Goal: Information Seeking & Learning: Find specific page/section

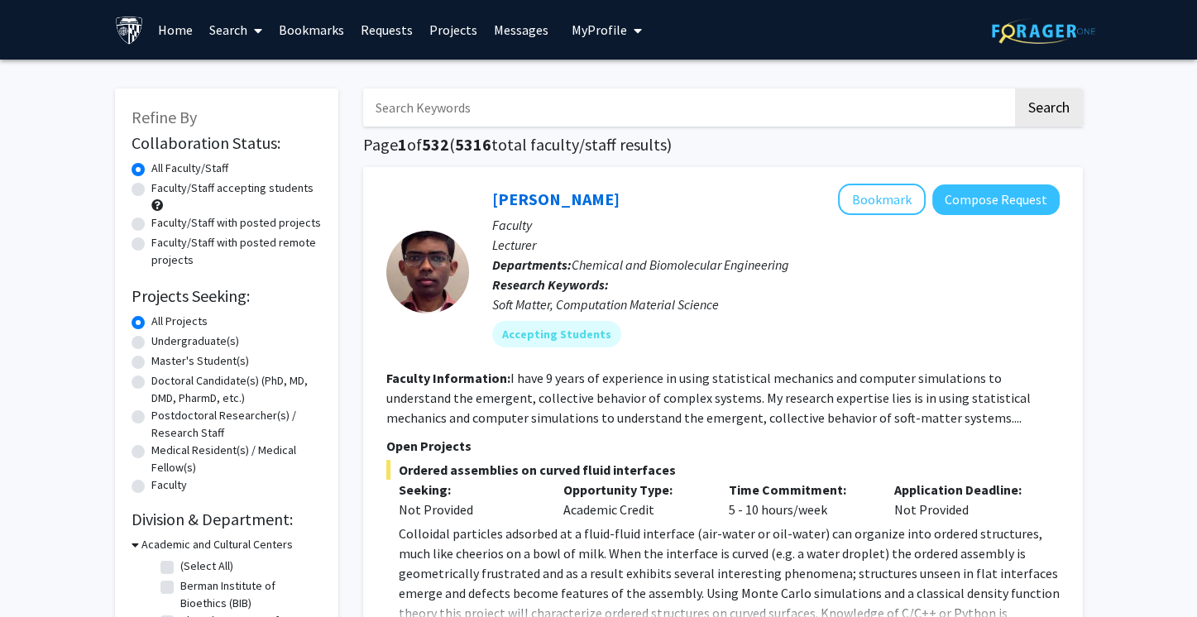
click at [277, 191] on label "Faculty/Staff accepting students" at bounding box center [232, 188] width 162 height 17
click at [162, 190] on input "Faculty/Staff accepting students" at bounding box center [156, 185] width 11 height 11
radio input "true"
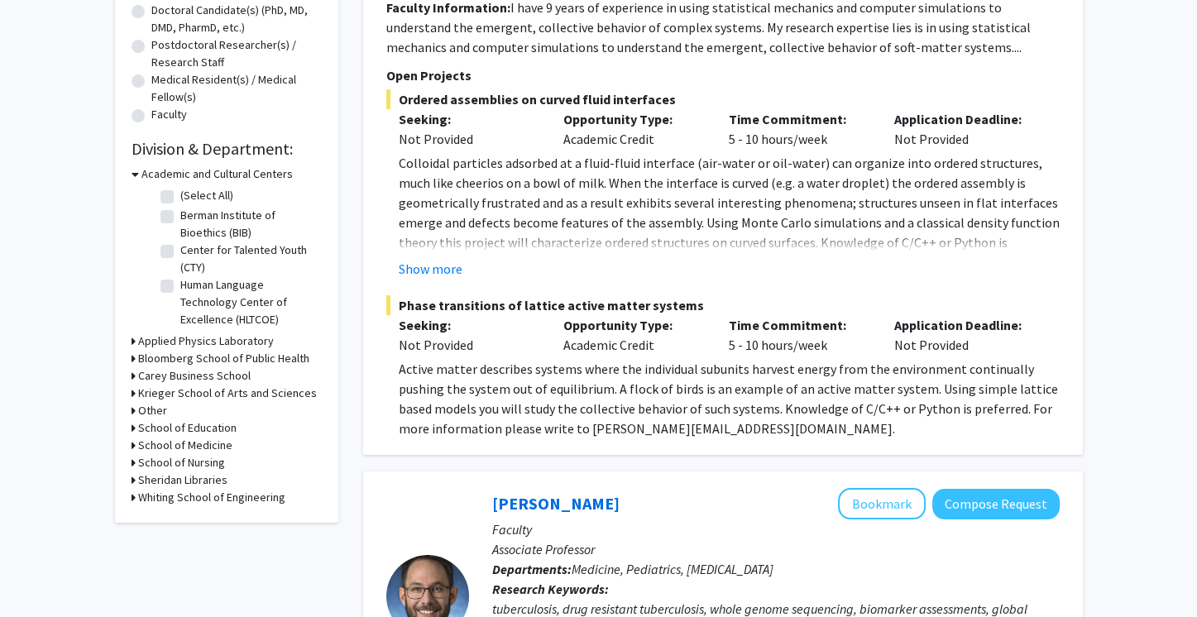
scroll to position [377, 0]
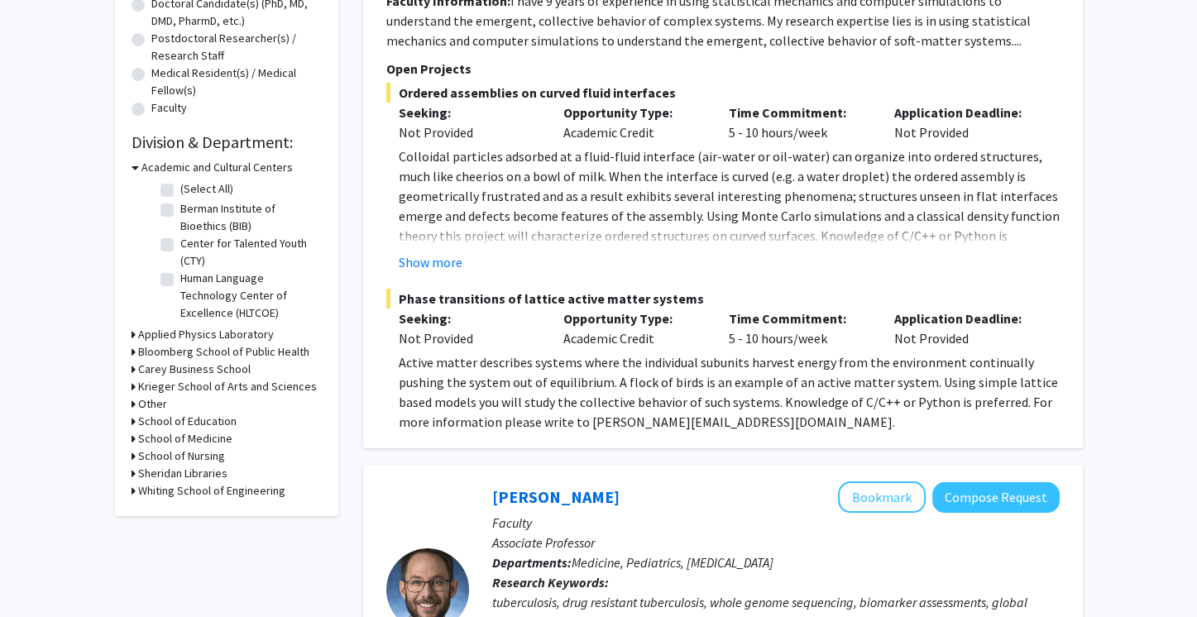
click at [208, 423] on h3 "School of Education" at bounding box center [187, 421] width 98 height 17
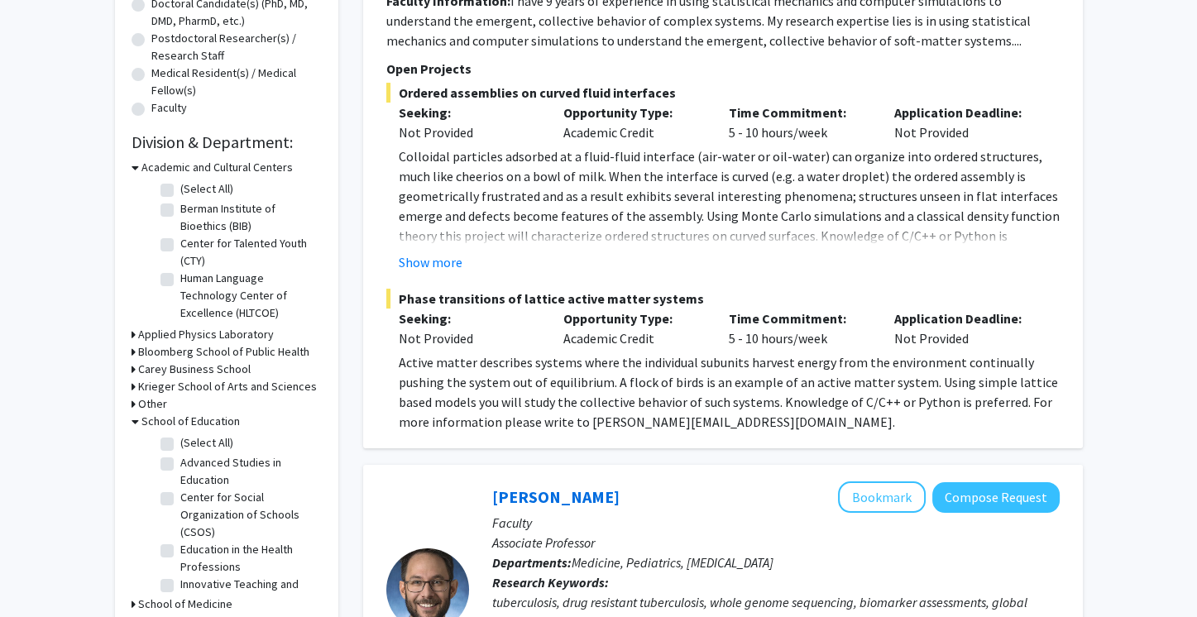
click at [188, 440] on label "(Select All)" at bounding box center [206, 442] width 53 height 17
click at [188, 440] on input "(Select All)" at bounding box center [185, 439] width 11 height 11
checkbox input "true"
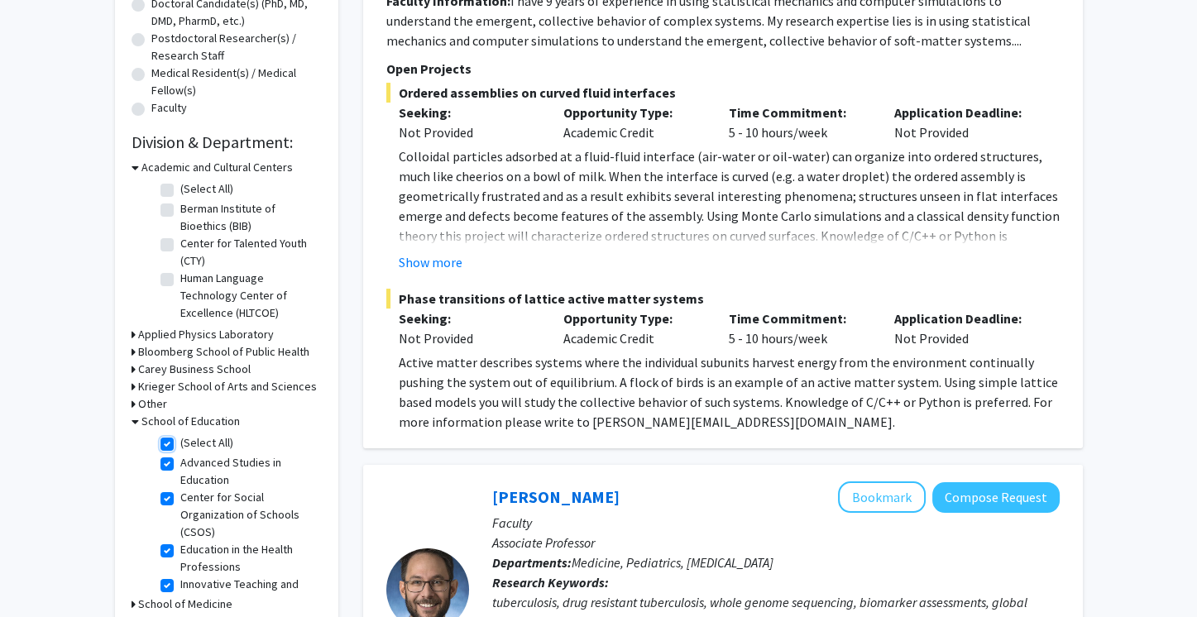
checkbox input "true"
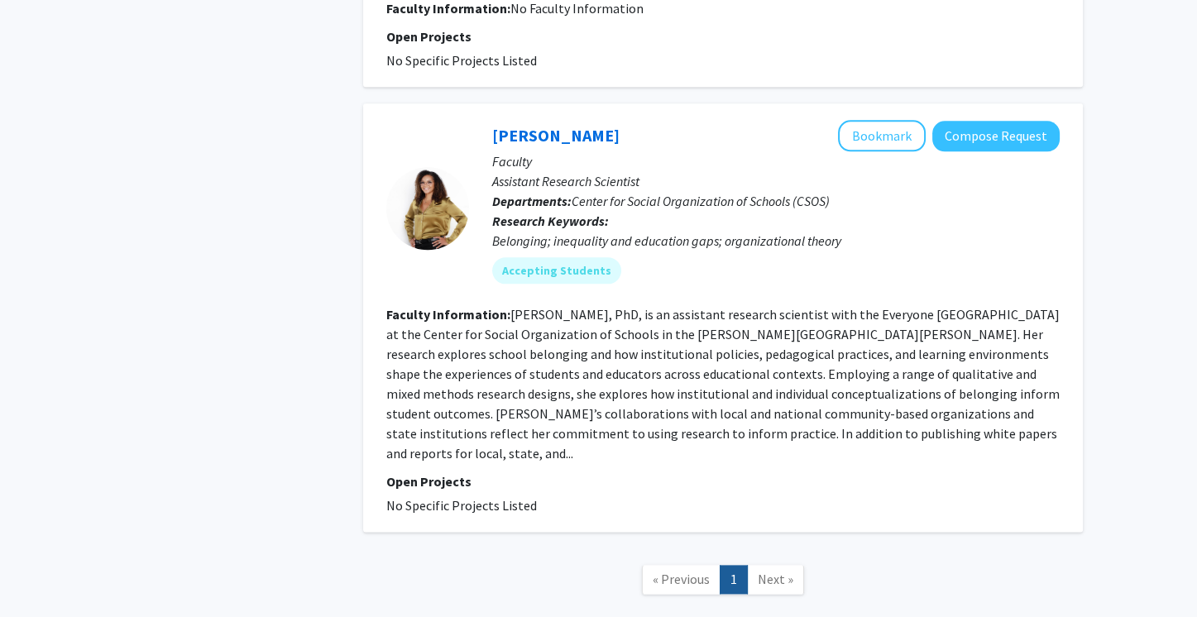
scroll to position [2654, 0]
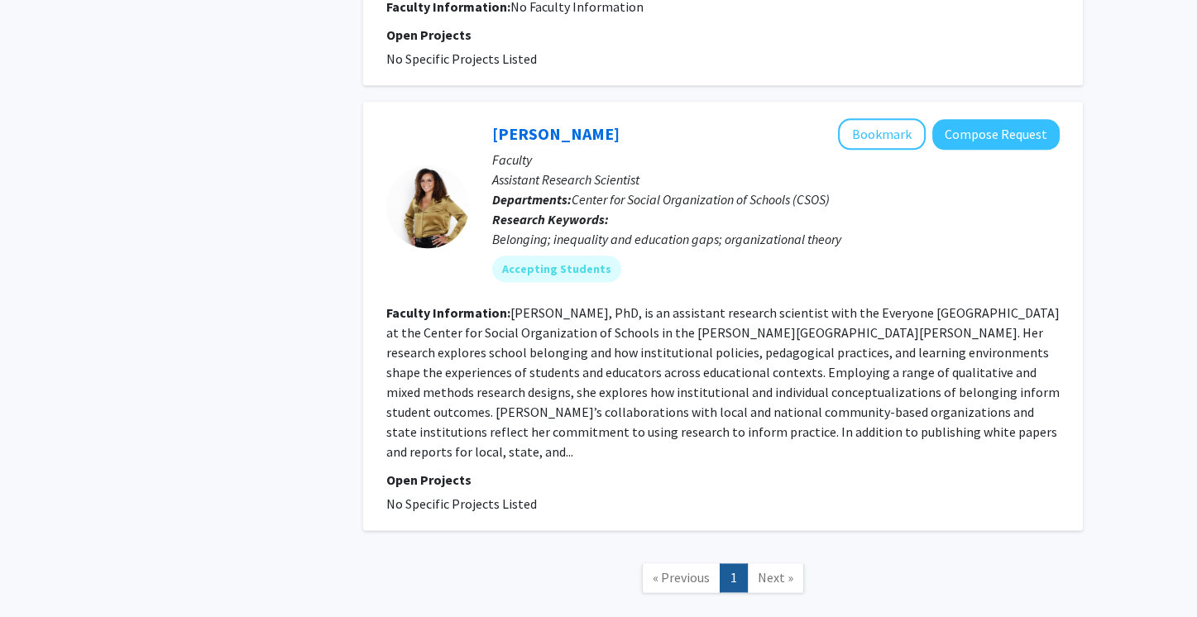
click at [769, 569] on span "Next »" at bounding box center [776, 577] width 36 height 17
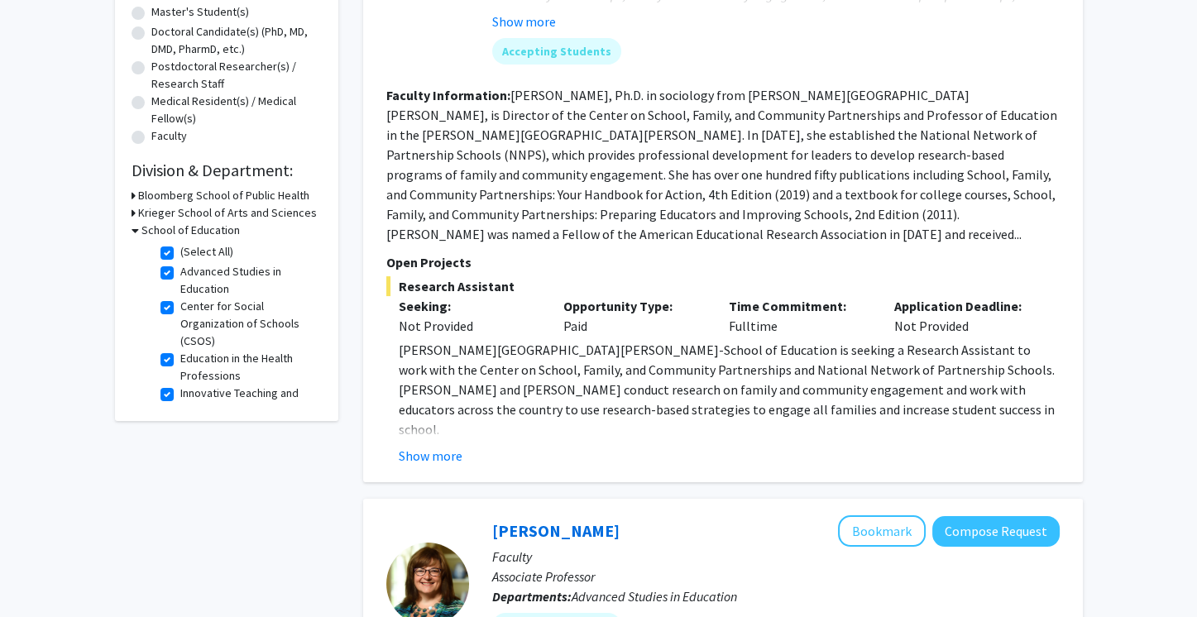
scroll to position [0, 0]
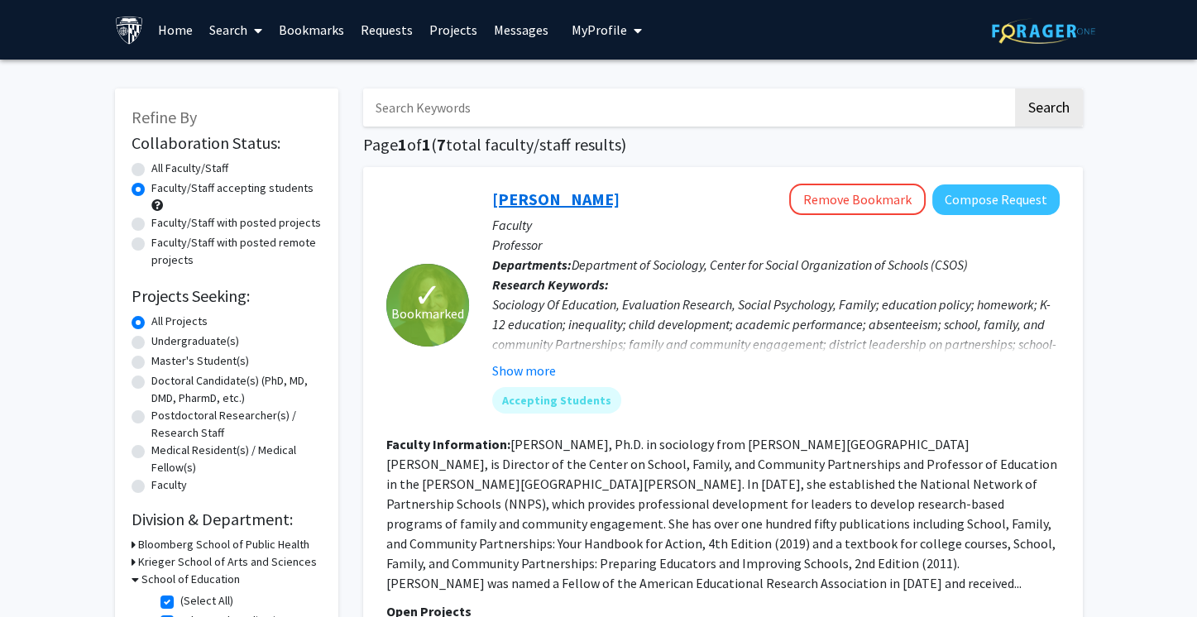
click at [519, 199] on link "[PERSON_NAME]" at bounding box center [555, 199] width 127 height 21
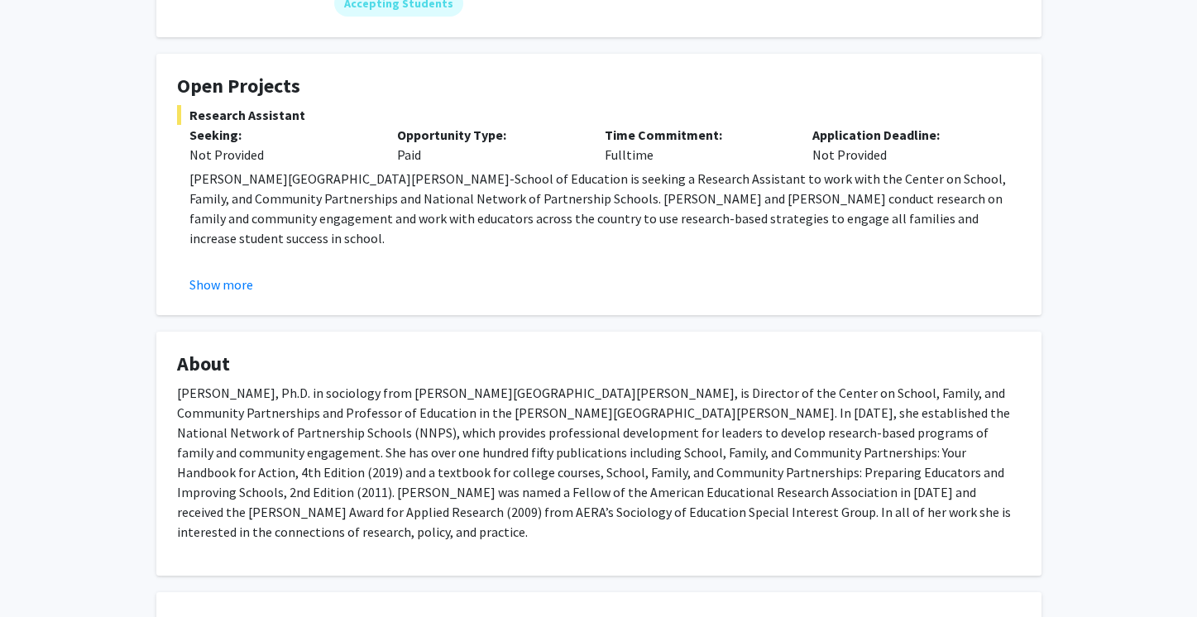
scroll to position [242, 0]
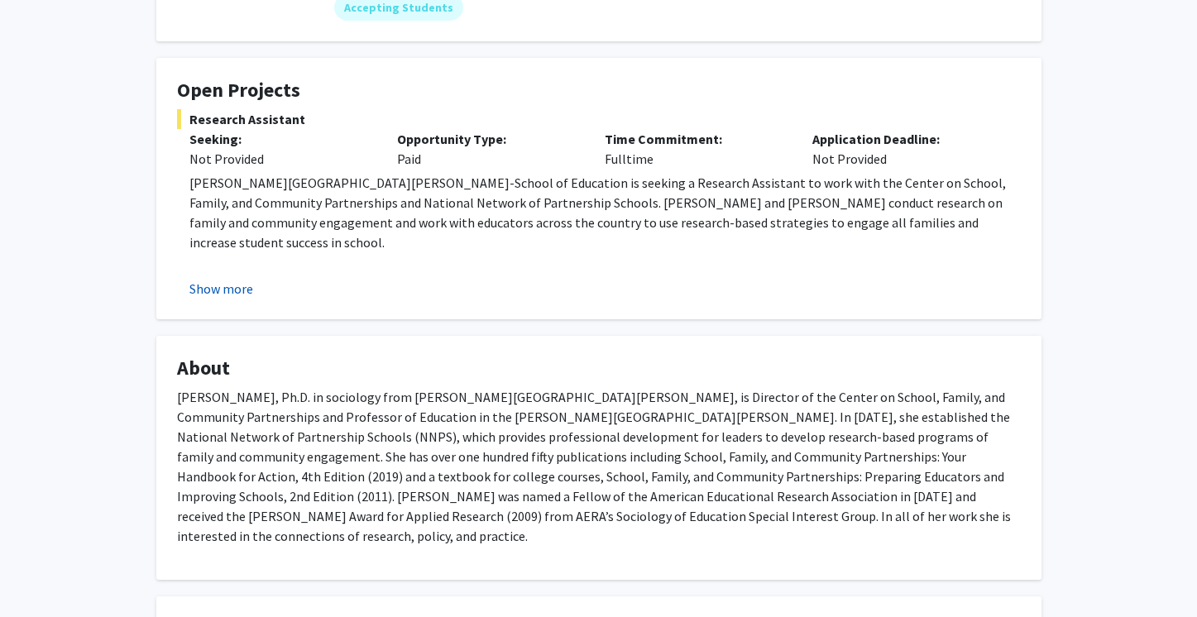
click at [243, 292] on button "Show more" at bounding box center [221, 289] width 64 height 20
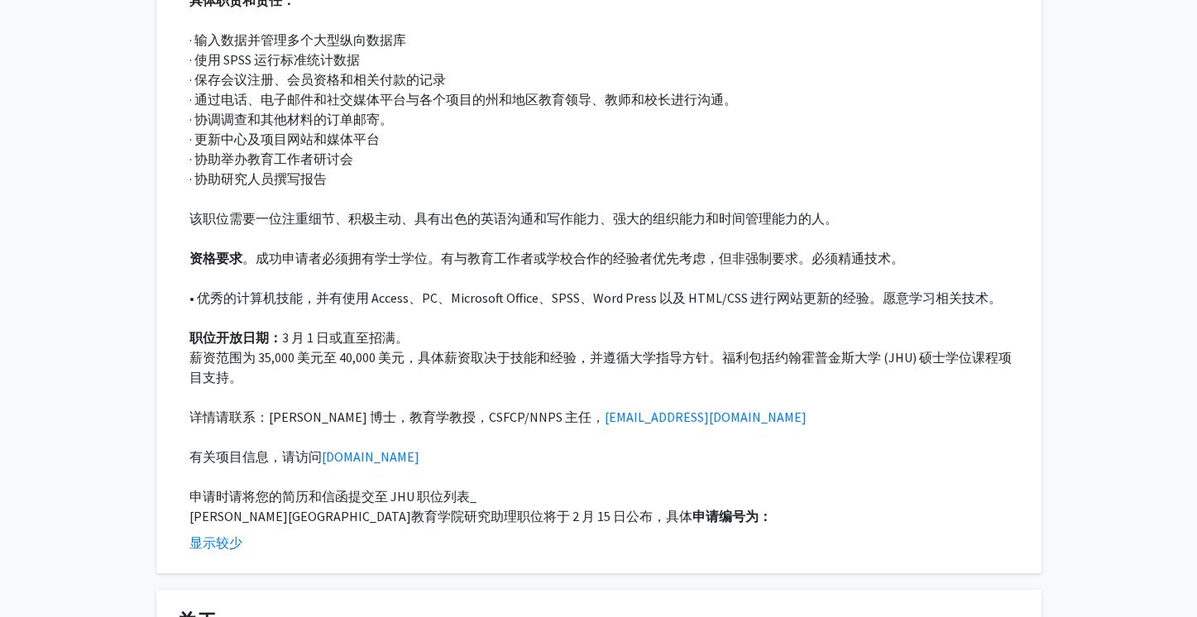
scroll to position [508, 0]
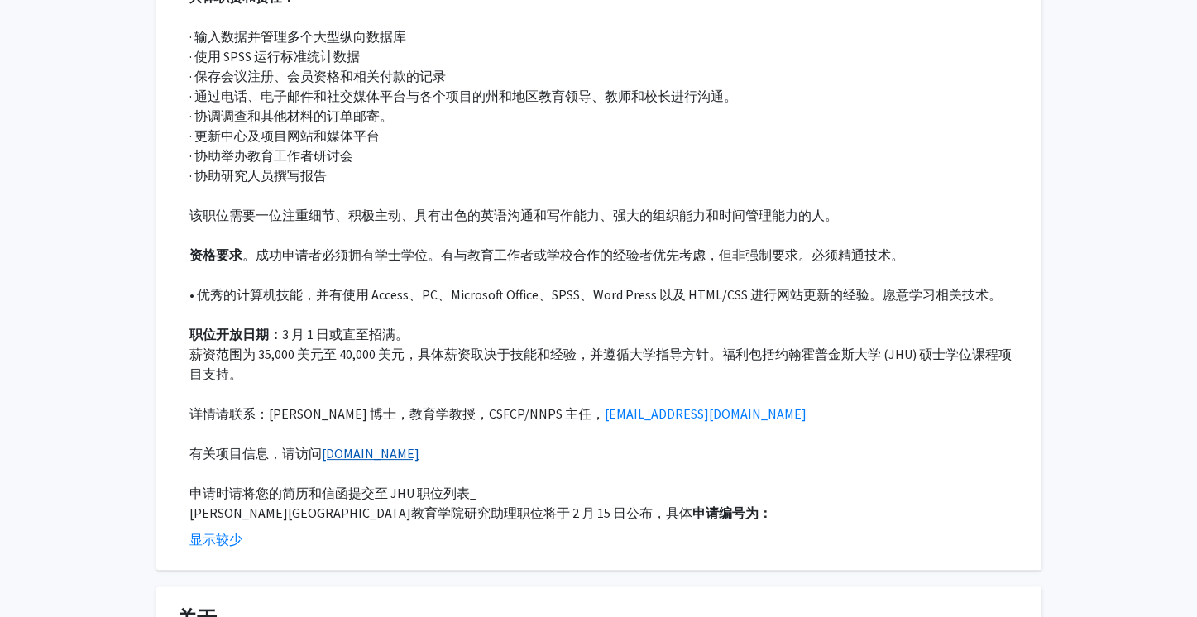
click at [419, 452] on font "[DOMAIN_NAME]" at bounding box center [371, 453] width 98 height 17
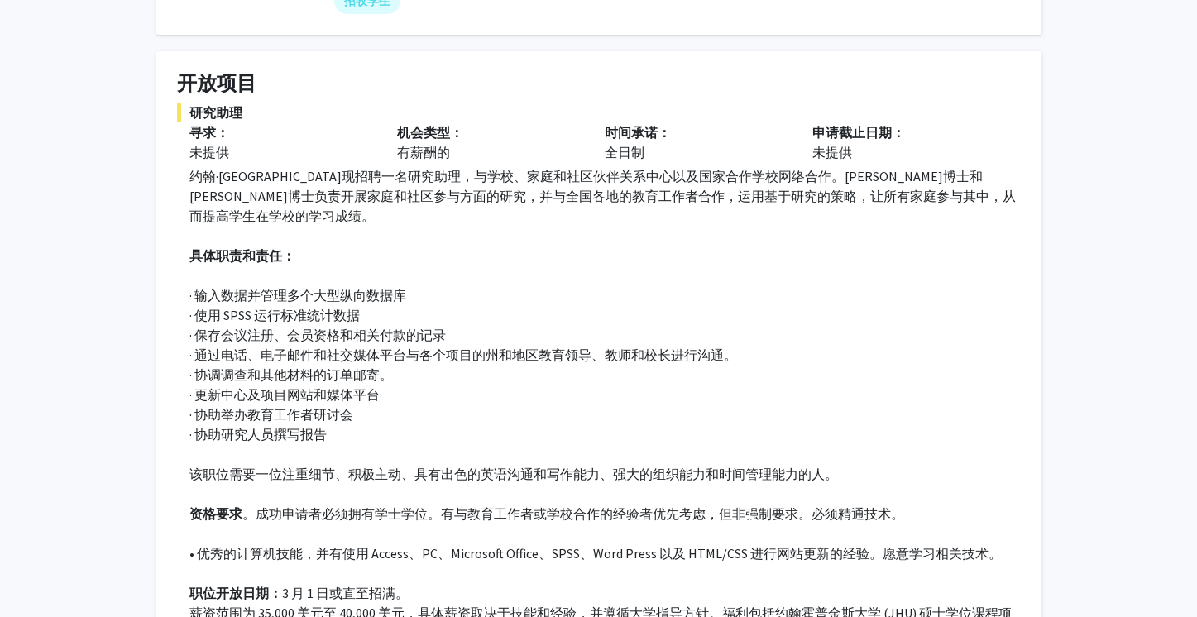
scroll to position [250, 0]
